Goal: Task Accomplishment & Management: Use online tool/utility

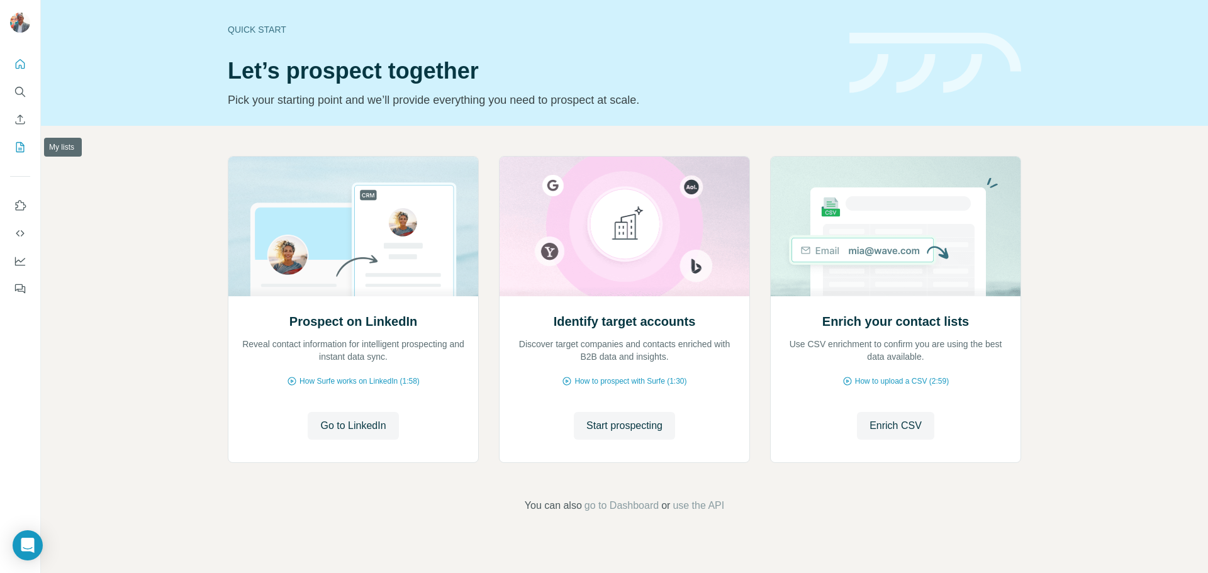
click at [19, 151] on icon "My lists" at bounding box center [20, 147] width 13 height 13
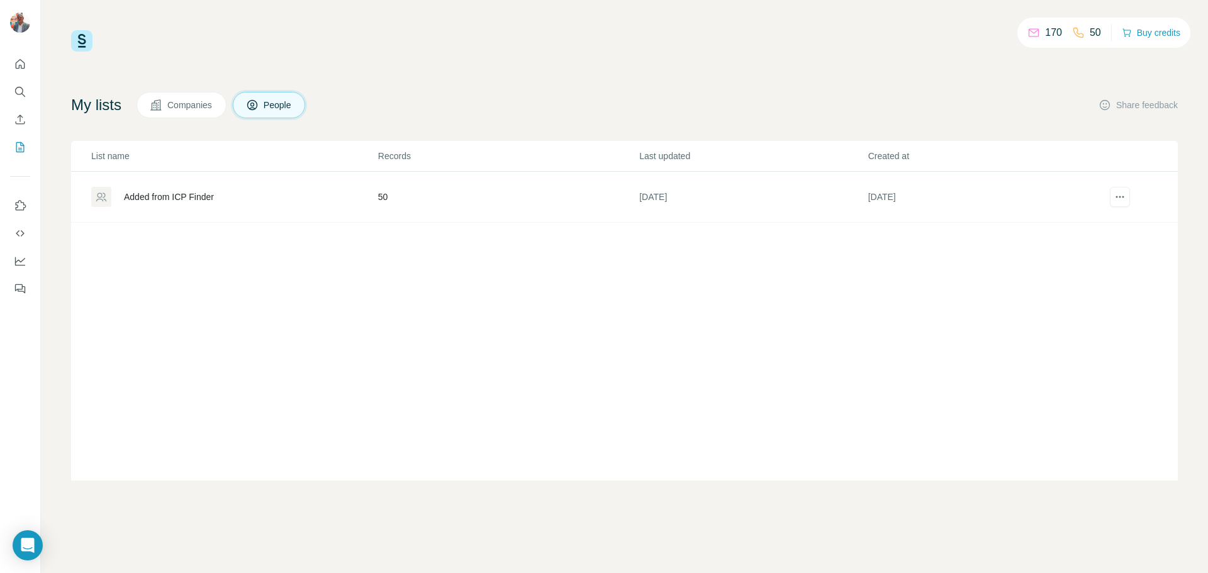
click at [194, 201] on div "Added from ICP Finder" at bounding box center [169, 197] width 90 height 13
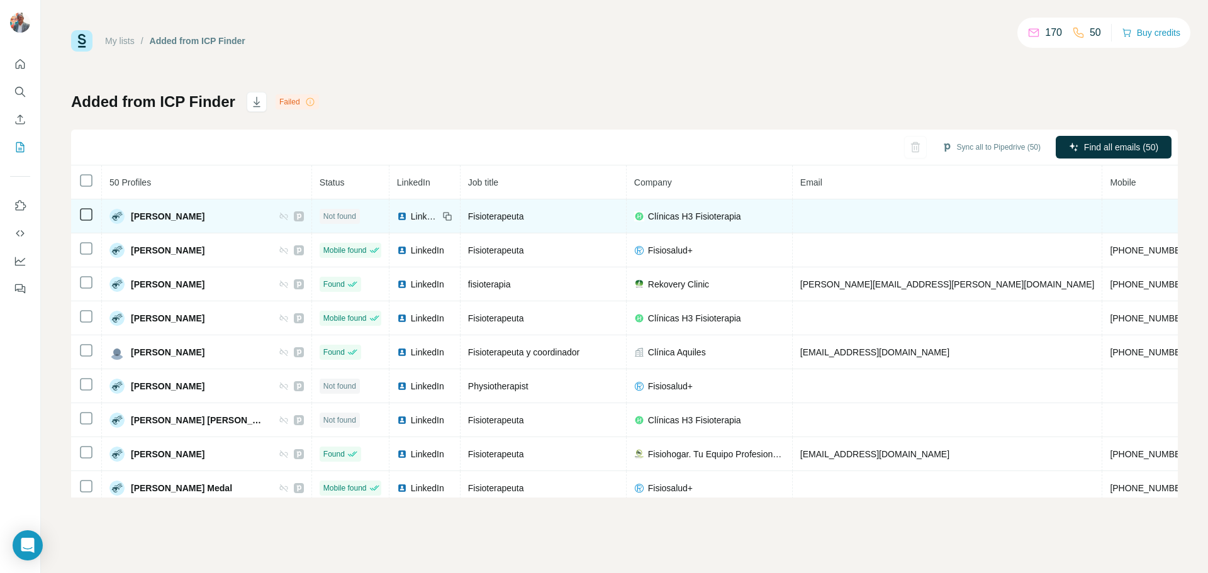
scroll to position [48, 0]
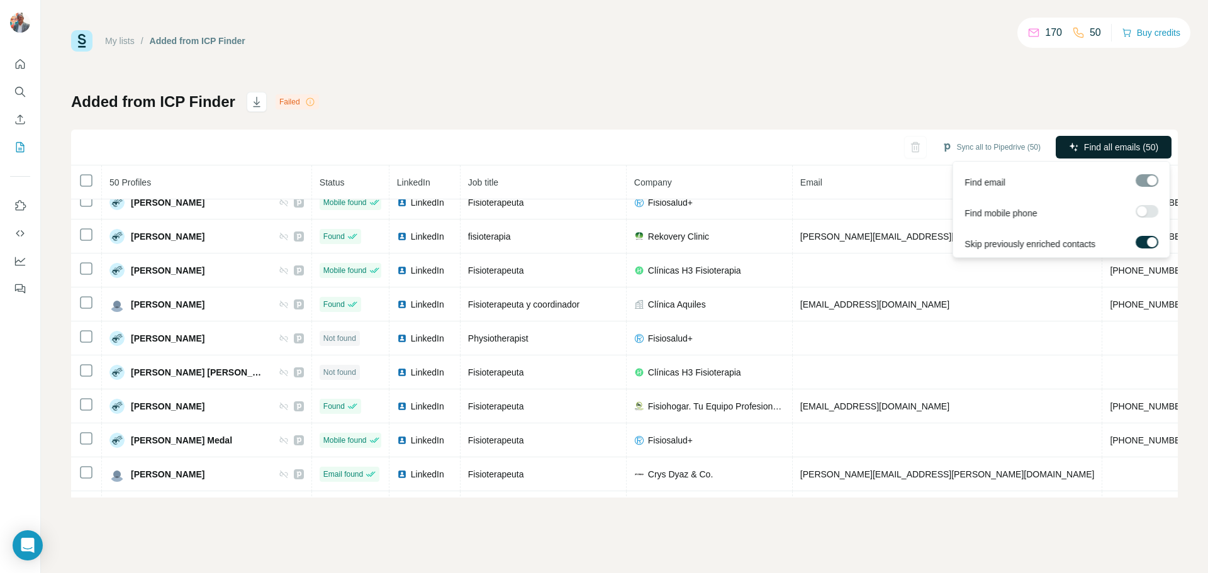
click at [1104, 146] on span "Find all emails (50)" at bounding box center [1121, 147] width 74 height 13
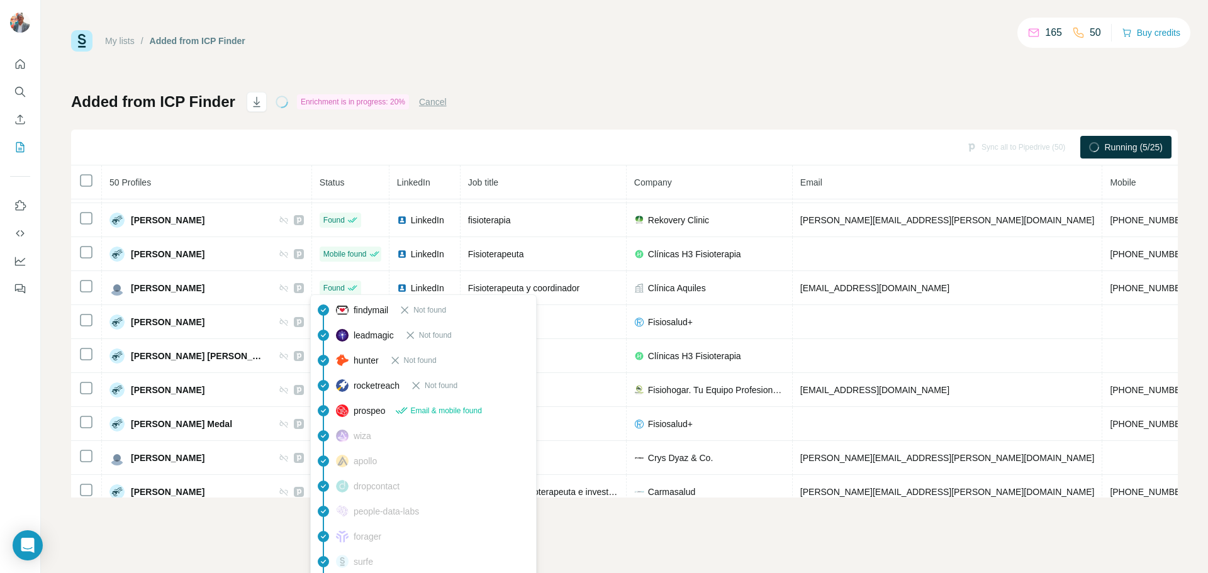
scroll to position [0, 0]
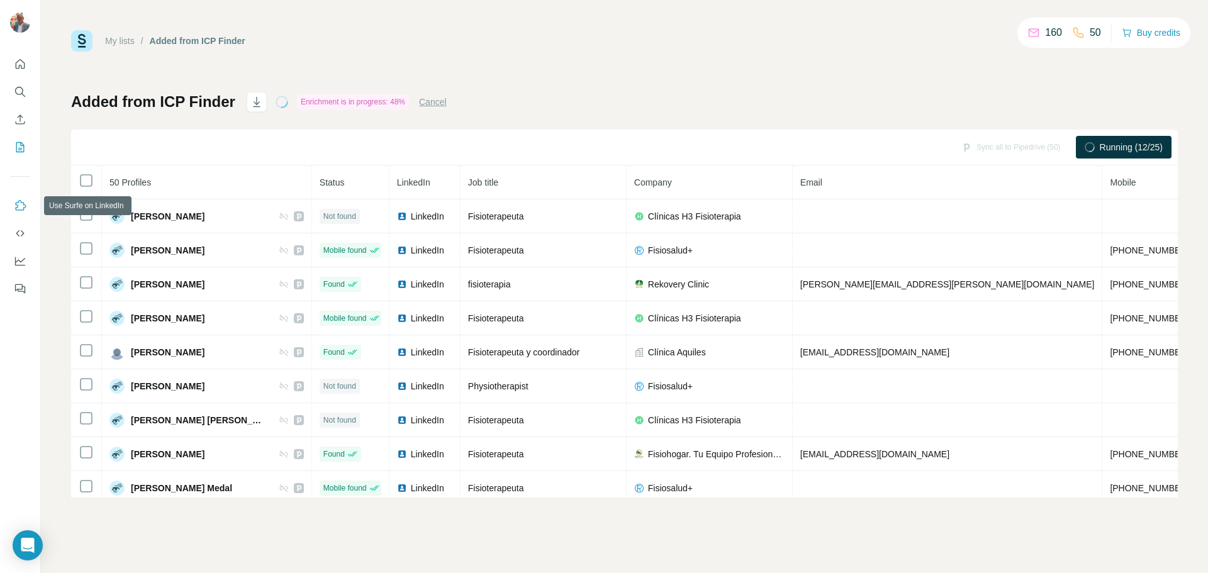
click at [24, 201] on icon "Use Surfe on LinkedIn" at bounding box center [20, 205] width 13 height 13
click at [18, 62] on icon "Quick start" at bounding box center [20, 64] width 13 height 13
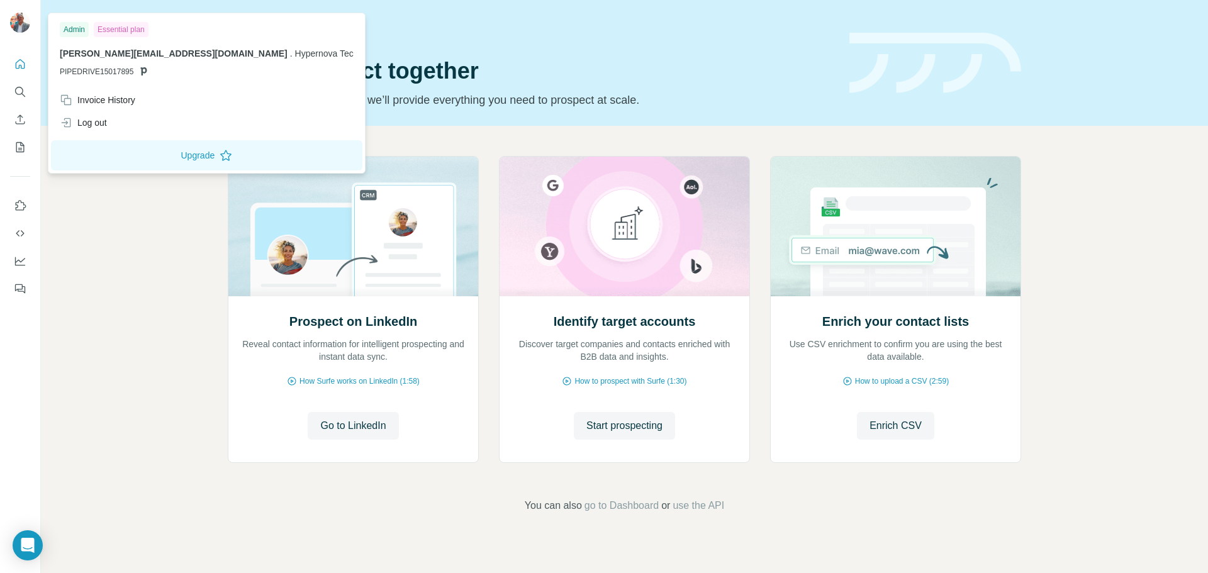
click at [16, 20] on img at bounding box center [20, 23] width 20 height 20
click at [20, 141] on icon "My lists" at bounding box center [20, 147] width 13 height 13
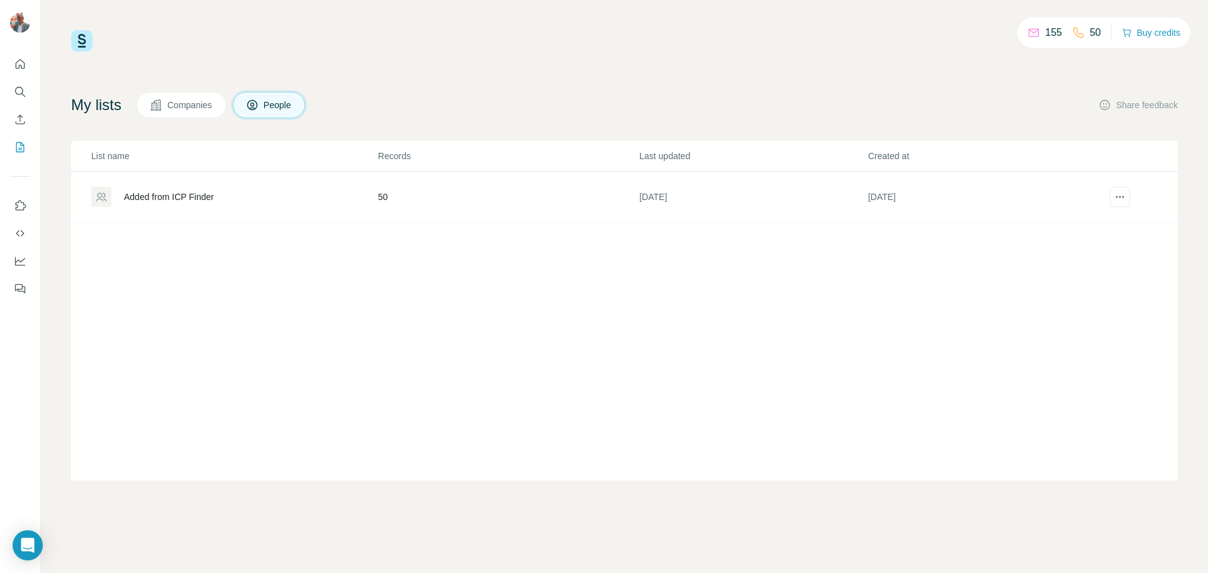
click at [147, 196] on div "Added from ICP Finder" at bounding box center [169, 197] width 90 height 13
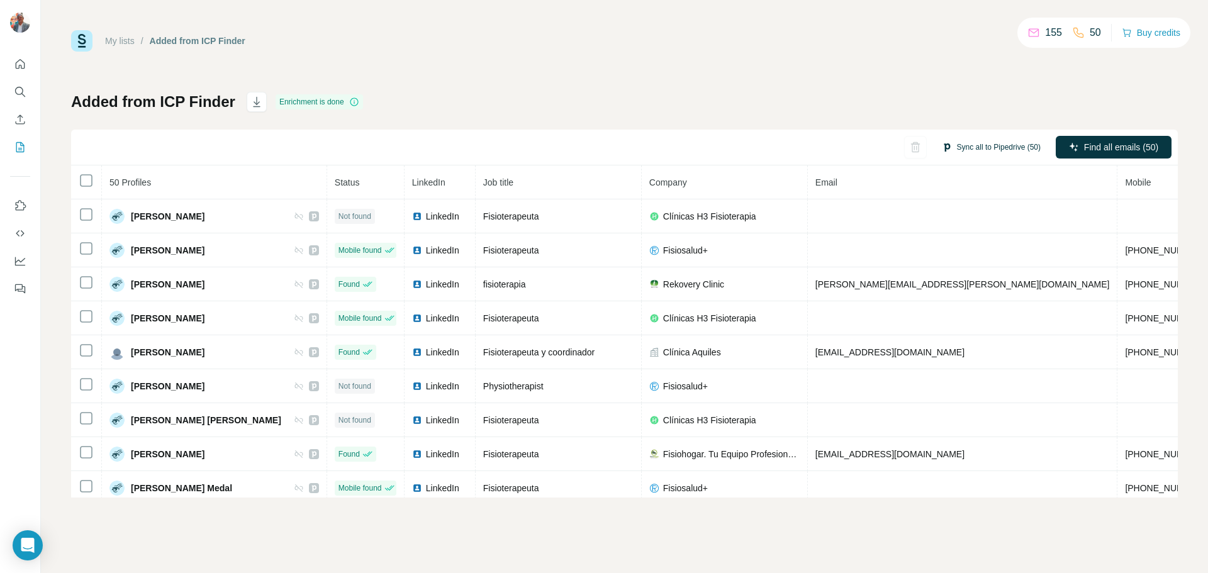
click at [962, 145] on button "Sync all to Pipedrive (50)" at bounding box center [991, 147] width 116 height 19
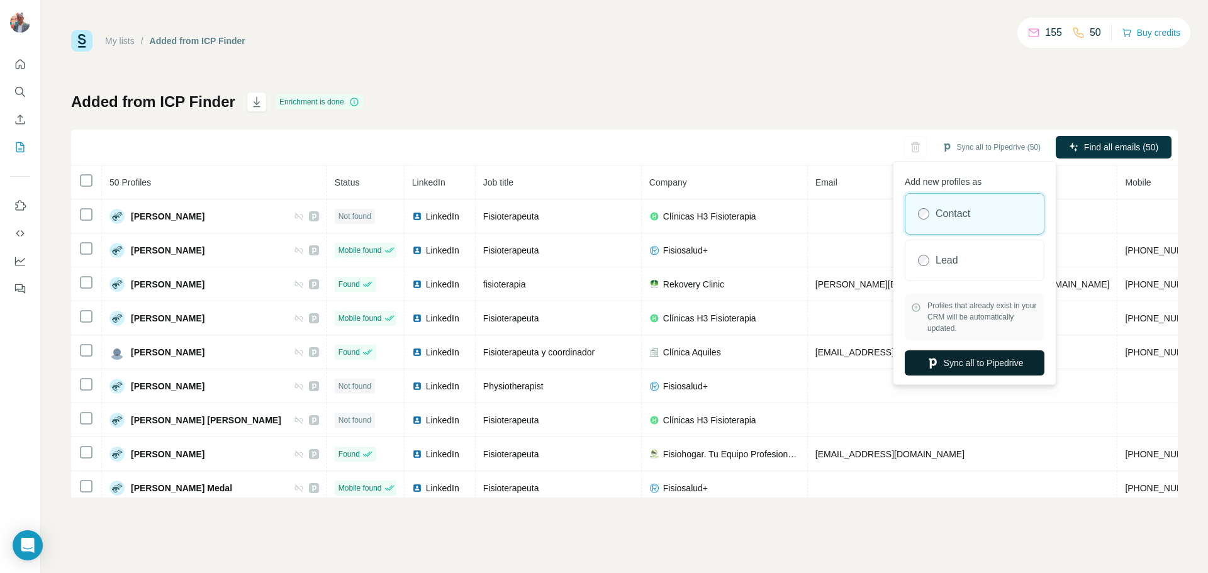
click at [958, 360] on button "Sync all to Pipedrive" at bounding box center [975, 362] width 140 height 25
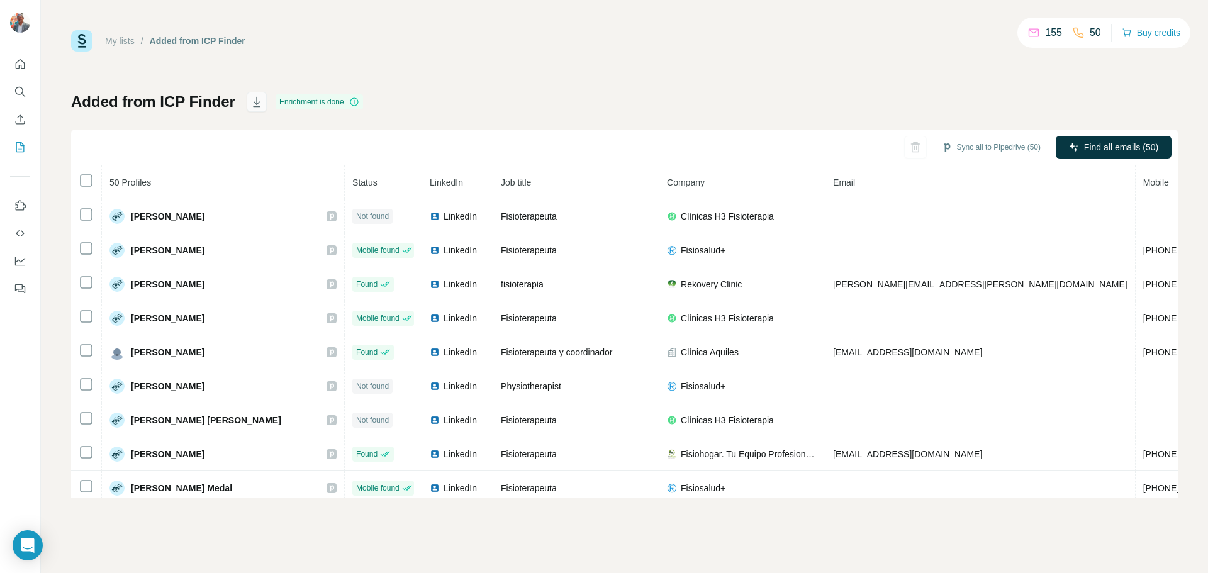
click at [257, 98] on icon "button" at bounding box center [256, 102] width 13 height 13
